Goal: Check status: Check status

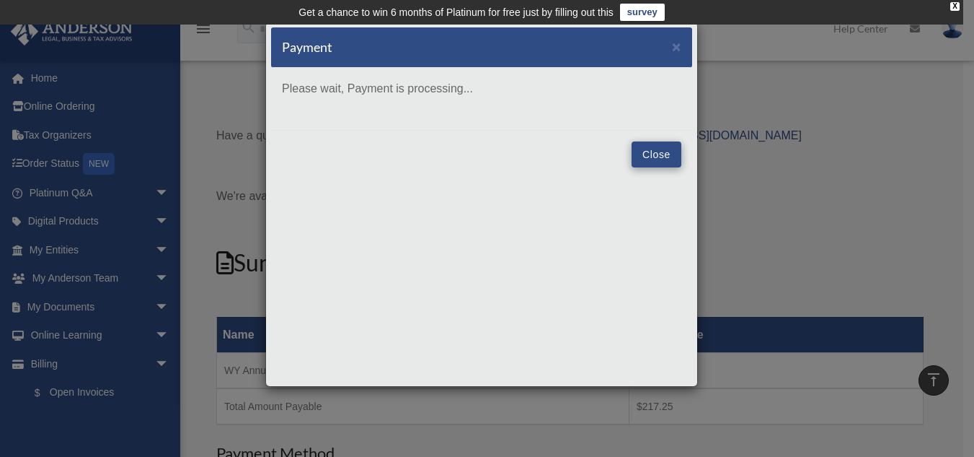
scroll to position [1803, 0]
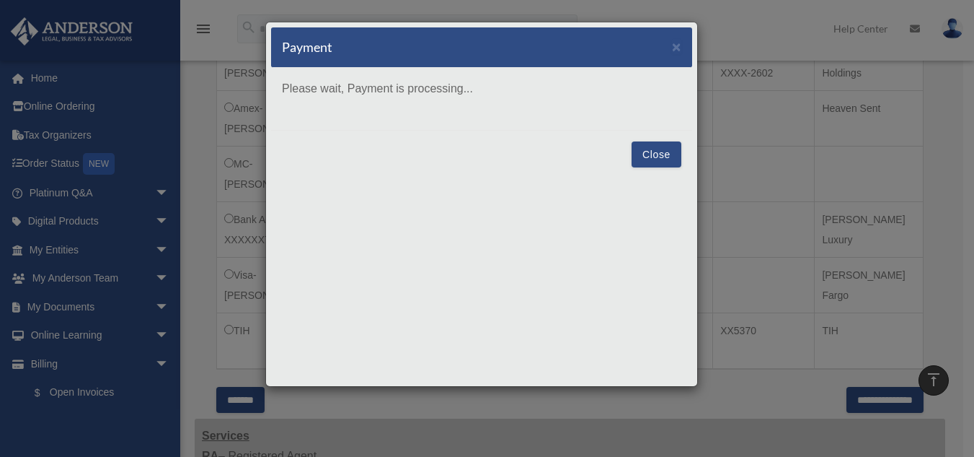
click at [661, 155] on button "Close" at bounding box center [657, 154] width 50 height 26
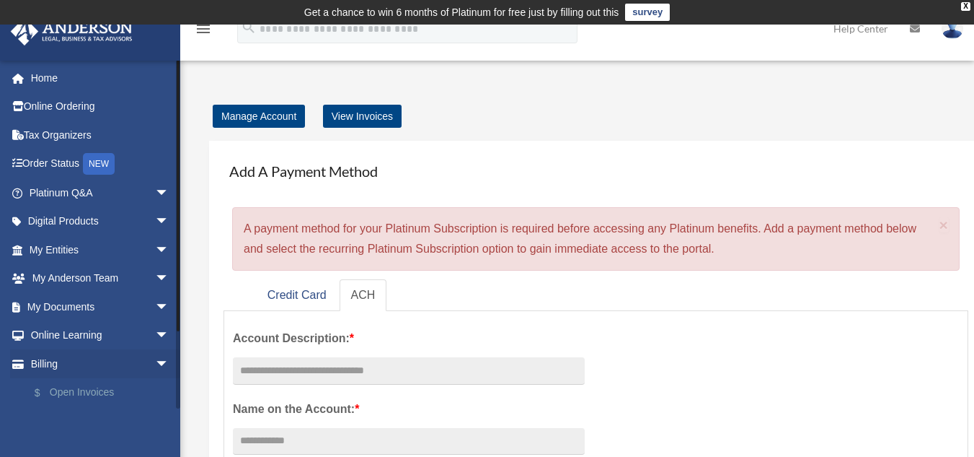
click at [67, 397] on link "$ Open Invoices" at bounding box center [105, 393] width 171 height 30
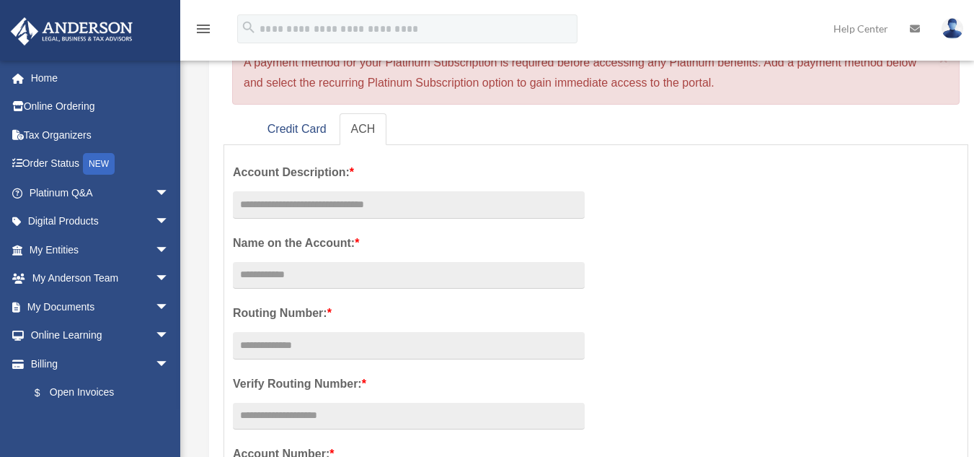
scroll to position [216, 0]
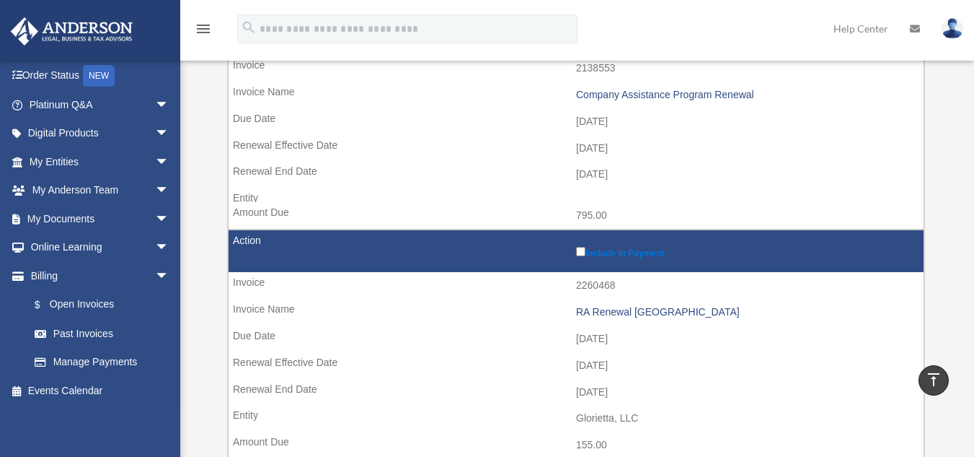
scroll to position [505, 0]
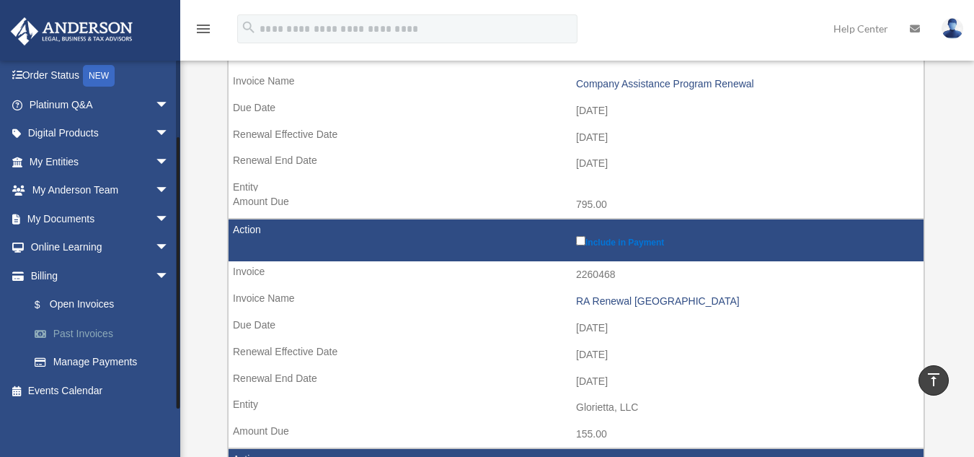
click at [100, 337] on link "Past Invoices" at bounding box center [105, 333] width 171 height 29
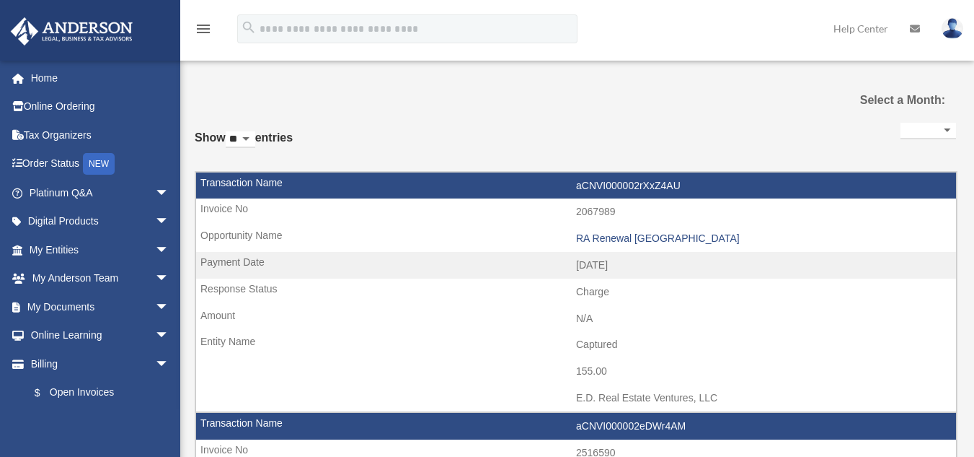
select select
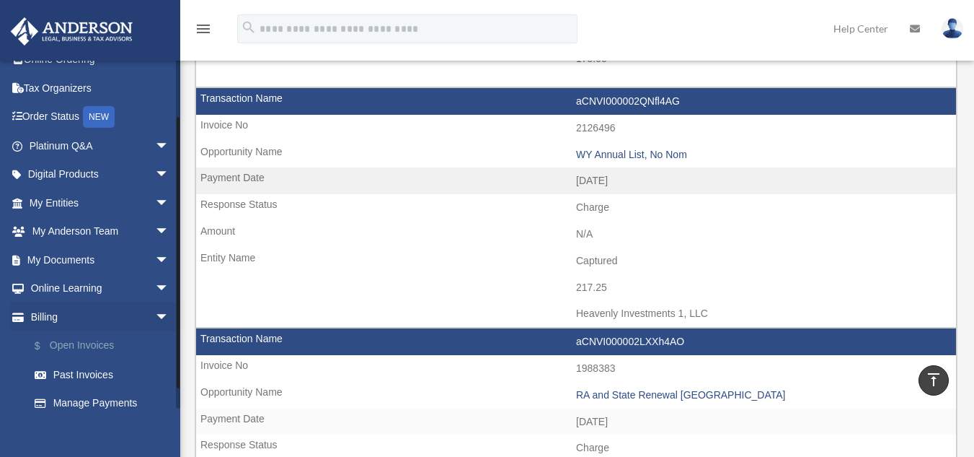
scroll to position [88, 0]
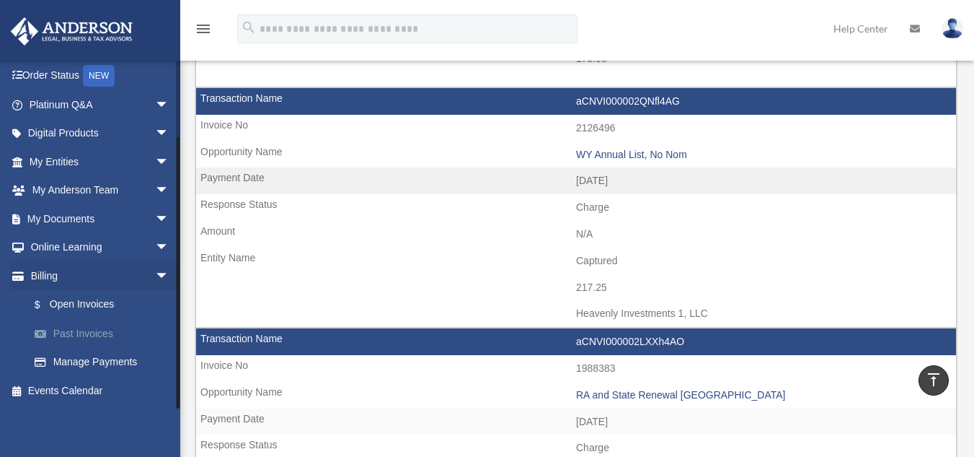
click at [81, 337] on link "Past Invoices" at bounding box center [105, 333] width 171 height 29
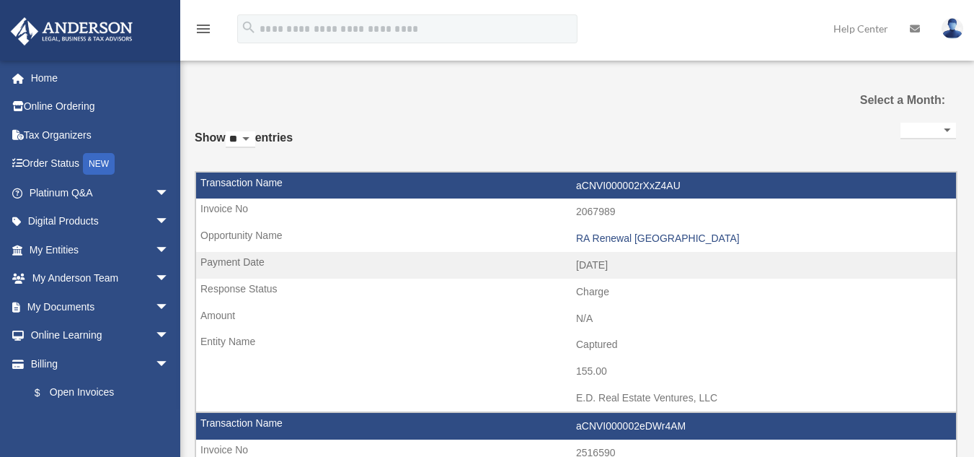
select select
